Goal: Check status: Check status

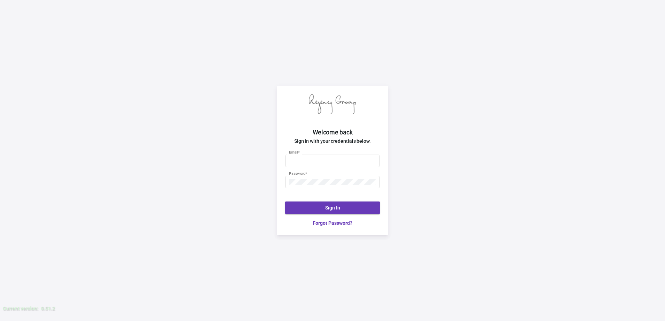
type input "[PERSON_NAME][EMAIL_ADDRESS][DOMAIN_NAME]"
click at [327, 205] on span "Sign In" at bounding box center [332, 208] width 15 height 6
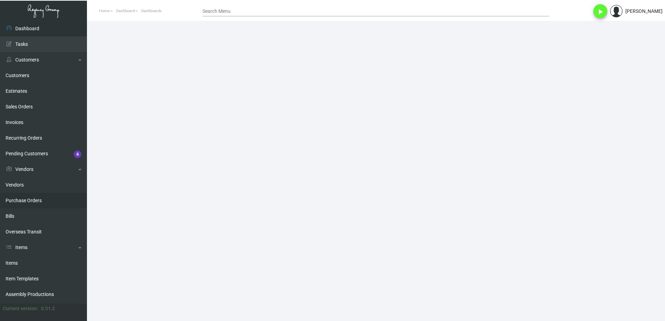
click at [21, 199] on link "Purchase Orders" at bounding box center [43, 201] width 87 height 16
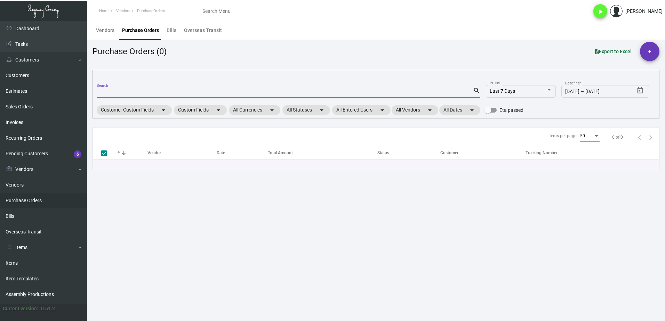
click at [163, 93] on input "Search" at bounding box center [285, 93] width 376 height 6
paste input "107382"
type input "107382"
checkbox input "false"
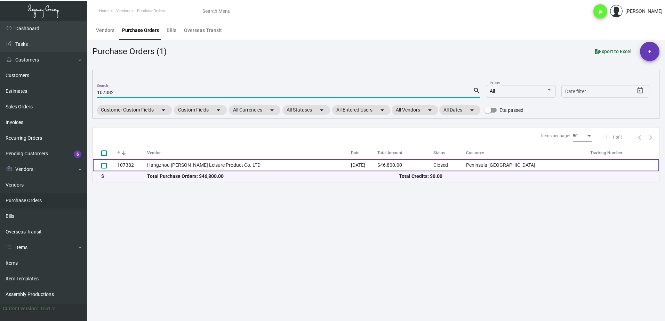
type input "107382"
click at [226, 166] on td "Hangzhou [PERSON_NAME] Leisure Product Co. LTD" at bounding box center [249, 165] width 204 height 12
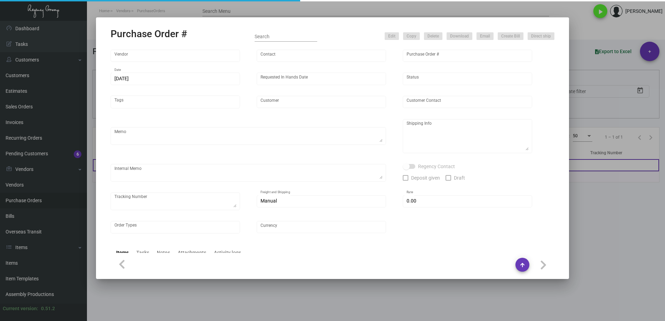
type input "Hangzhou [PERSON_NAME] Leisure Product Co. LTD"
type input "[PERSON_NAME]"
type input "107382"
type input "[DATE]"
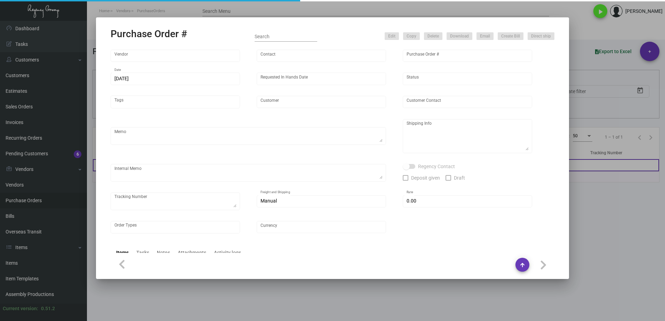
type input "Peninsula [GEOGRAPHIC_DATA]"
type textarea "200pcs [DATE] bear and 600pcs Page bear ship via air by [DATE]. The rest must b…"
type textarea "Regency Group NJ - [PERSON_NAME] [STREET_ADDRESS]"
type textarea "200pcs [DATE] bear, 600pcs Page, 200pcs Santa via Air, ETA 10/22-10/25 Shipped …"
checkbox input "true"
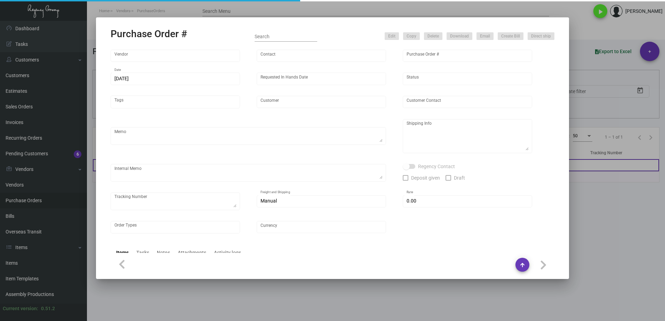
type input "$ 0.00"
type input "United States Dollar $"
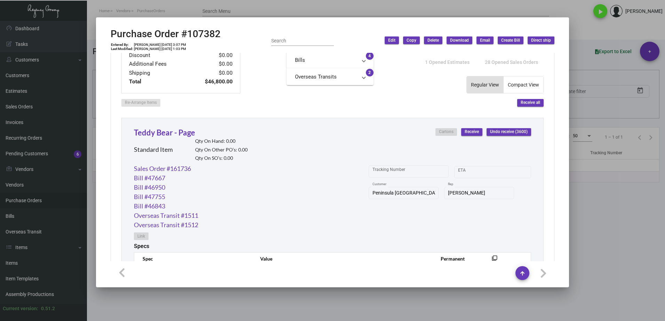
scroll to position [278, 0]
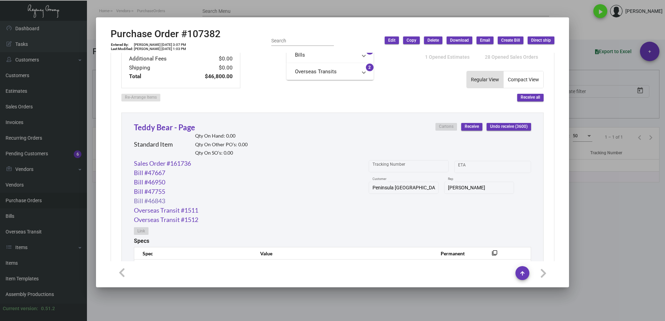
click at [158, 200] on link "Bill #46843" at bounding box center [149, 200] width 31 height 9
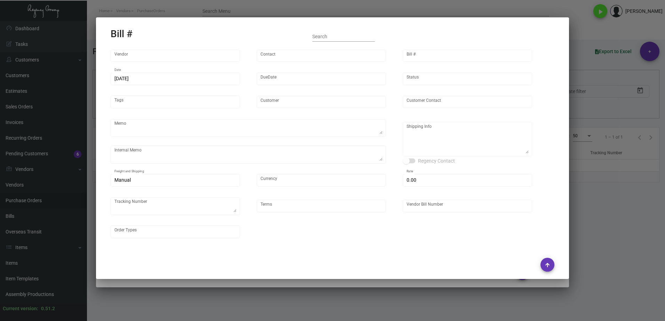
type input "Hangzhou [PERSON_NAME] Leisure Product Co. LTD"
type input "[PERSON_NAME]"
type input "46843"
type input "[DATE]"
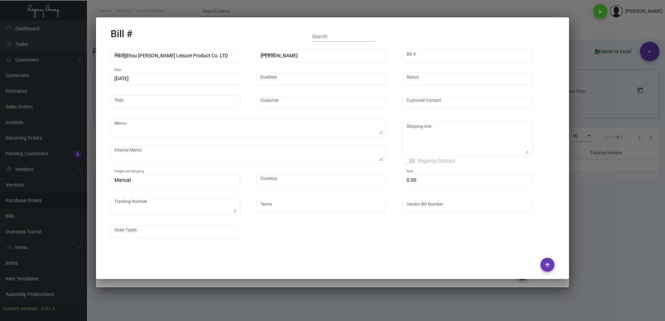
type input "Peninsula [GEOGRAPHIC_DATA]"
type input "[PERSON_NAME]"
type textarea "200pcs [DATE] bear and 600pcs Page bear ship via air by [DATE]. The rest must b…"
type textarea "200pcs [DATE] bear, 600pcs Page, 200pcs Santa via Air, ETA 10/22-10/25 Shipped …"
type textarea "Peninsula [GEOGRAPHIC_DATA] - [PERSON_NAME] [STREET_ADDRESS]"
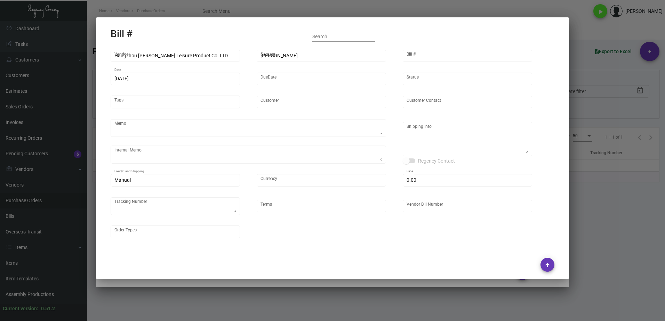
type input "United States Dollar $"
type input "$ 0.00"
type input "Net 30"
type input "20241101_1-107382"
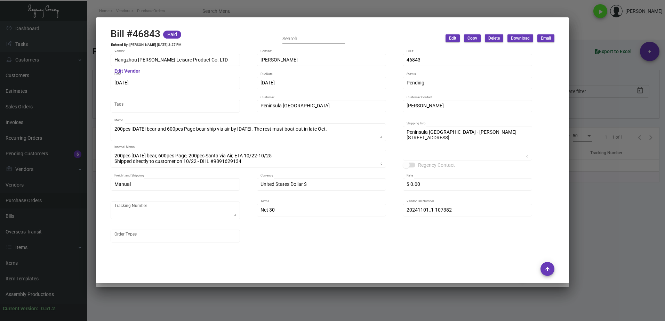
click at [87, 192] on div at bounding box center [332, 160] width 665 height 321
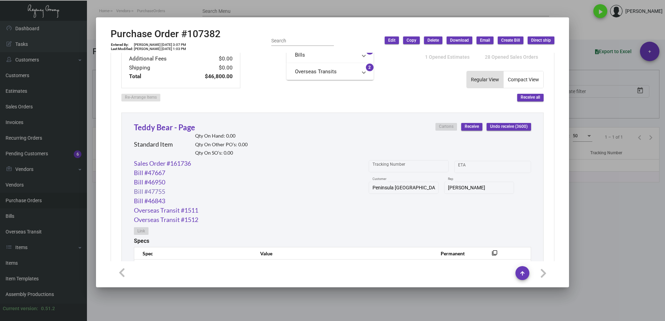
click at [146, 191] on link "Bill #47755" at bounding box center [149, 191] width 31 height 9
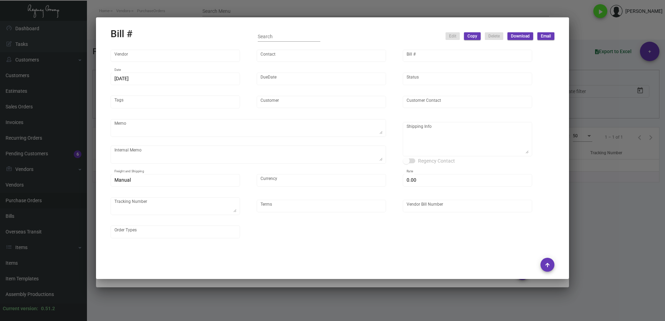
type input "Brilliant Group Logistics"
type input "MISSING INFO MISSING INFO"
type input "47755"
type input "[DATE]"
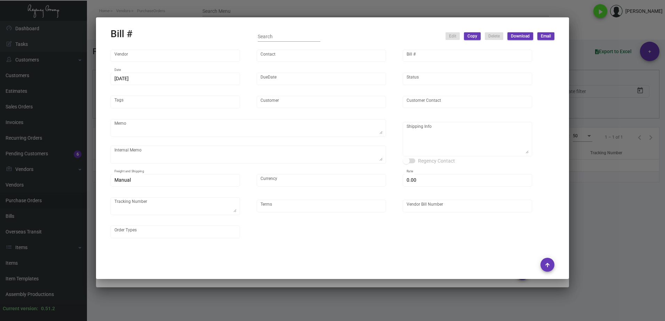
type textarea "Regency Group [STREET_ADDRESS][US_STATE] [PHONE_NUMBER]"
type input "United States Dollar $"
type input "$ 0.00"
type input "Net 30"
type input "NB407879B"
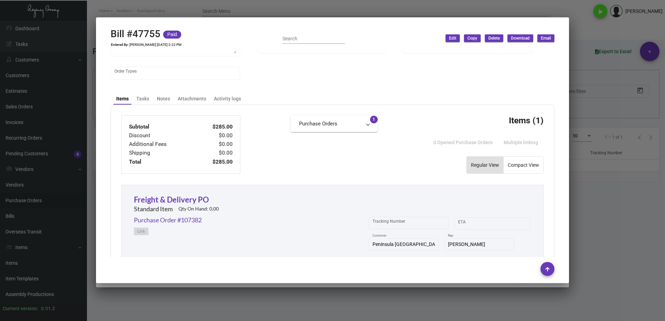
scroll to position [209, 0]
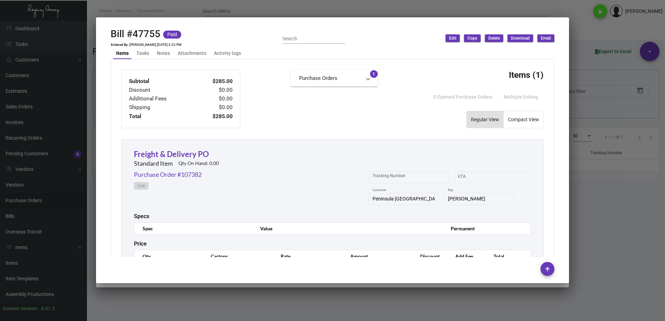
click at [84, 178] on div at bounding box center [332, 160] width 665 height 321
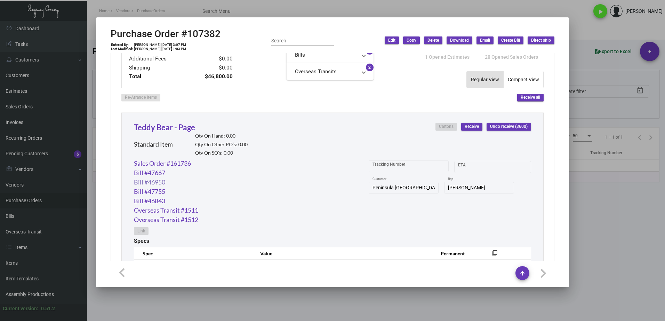
click at [159, 184] on link "Bill #46950" at bounding box center [149, 182] width 31 height 9
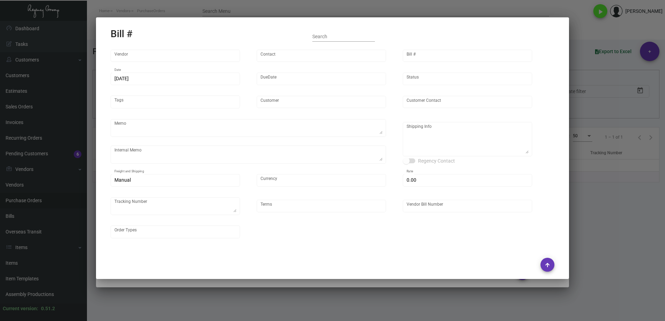
type input "Shifl"
type input "[DEMOGRAPHIC_DATA][PERSON_NAME]"
type input "46950"
type input "[DATE]"
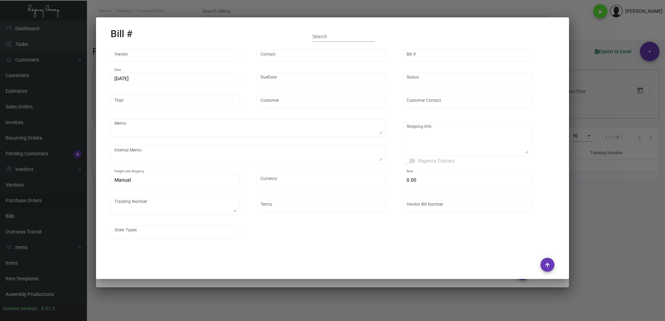
type textarea "Regency Group [STREET_ADDRESS][US_STATE] [PHONE_NUMBER]"
type input "United States Dollar $"
type input "$ 0.00"
type input "COD"
type input "738192-1"
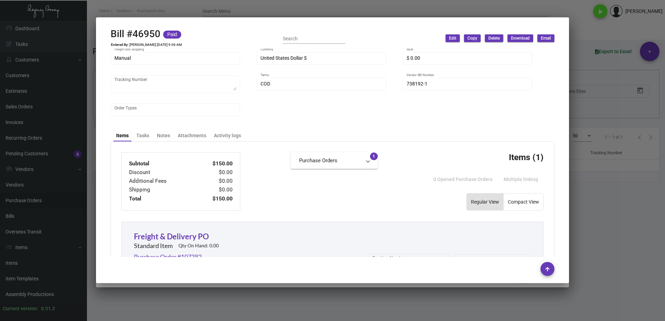
scroll to position [174, 0]
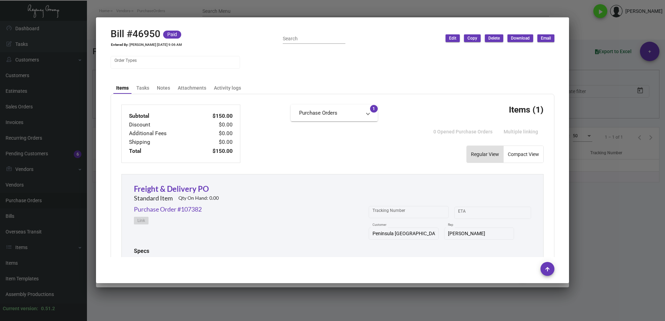
click at [79, 198] on div at bounding box center [332, 160] width 665 height 321
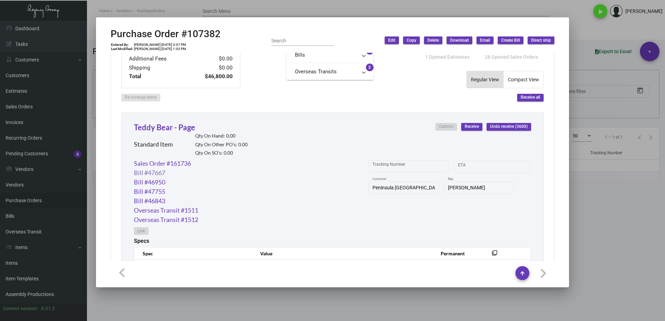
click at [165, 171] on link "Bill #47667" at bounding box center [149, 172] width 31 height 9
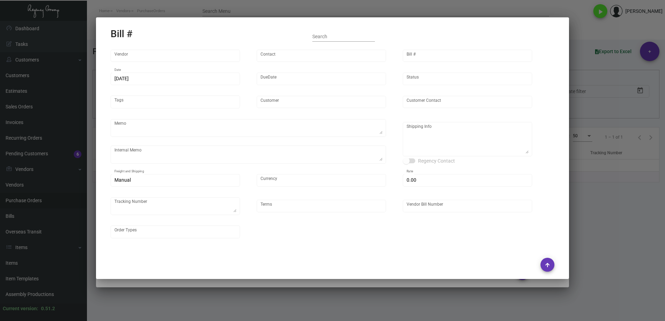
type input "Hangzhou [PERSON_NAME] Leisure Product Co. LTD"
type input "[PERSON_NAME]"
type input "47667"
type input "[DATE]"
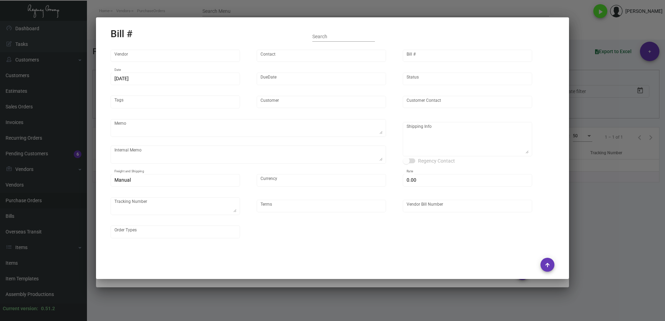
type input "Peninsula [GEOGRAPHIC_DATA]"
type input "[PERSON_NAME]"
type textarea "200pcs [DATE] bear and 600pcs Page bear ship via air by [DATE]. The rest must b…"
type textarea "200pcs [DATE] bear, 600pcs Page, 200pcs Santa via Air, ETA 10/22-10/25 Shipped …"
type textarea "Peninsula [GEOGRAPHIC_DATA] - [PERSON_NAME] [STREET_ADDRESS]"
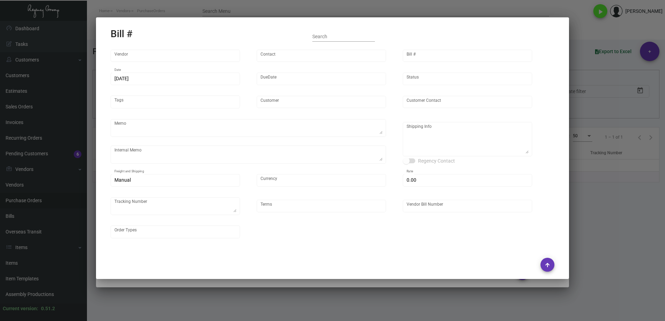
type input "United States Dollar $"
type input "$ 0.00"
type textarea "NB407879"
type input "Net 30"
type input "20241209_1-107382"
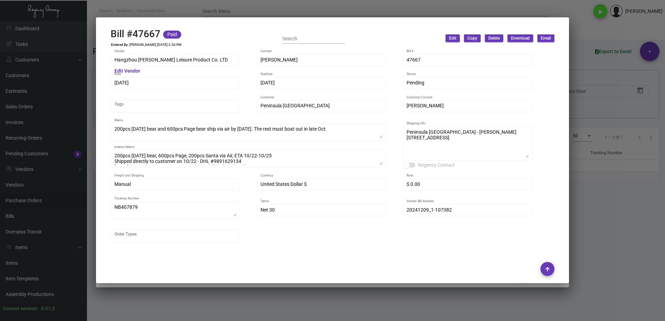
click at [75, 192] on div at bounding box center [332, 160] width 665 height 321
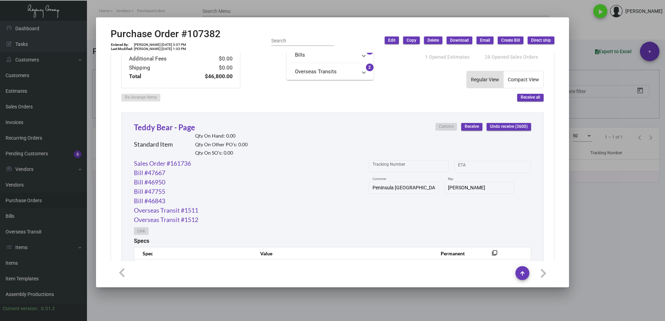
click at [428, 8] on div at bounding box center [332, 160] width 665 height 321
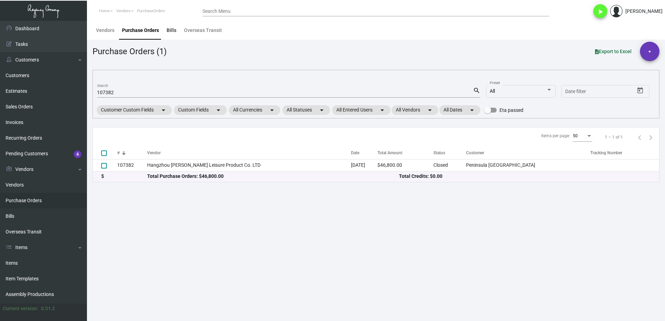
click at [164, 28] on div "Bills" at bounding box center [171, 30] width 15 height 17
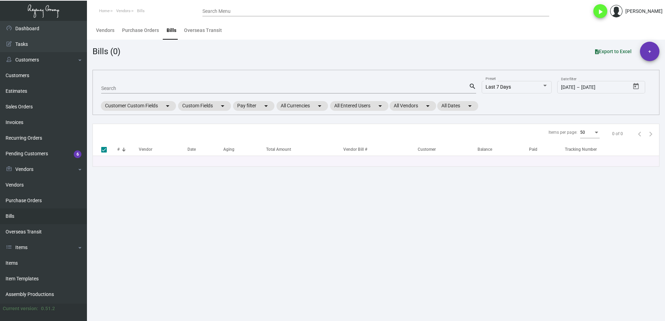
checkbox input "false"
click at [170, 85] on div "Search" at bounding box center [284, 88] width 367 height 11
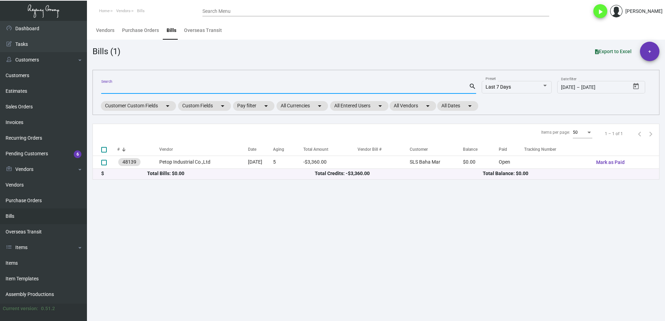
paste input "Brilliant Group Logistics"
type input "Brilliant Group Logistics"
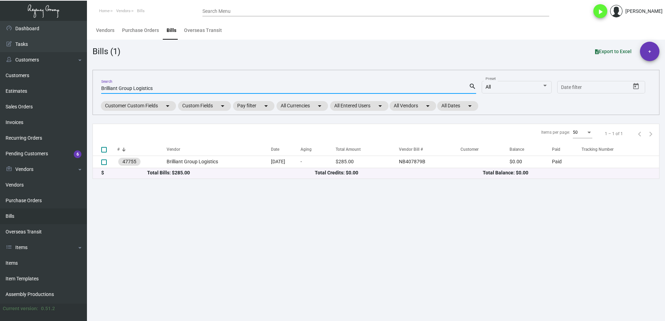
type input "Brilliant Group Logistics"
